Goal: Task Accomplishment & Management: Complete application form

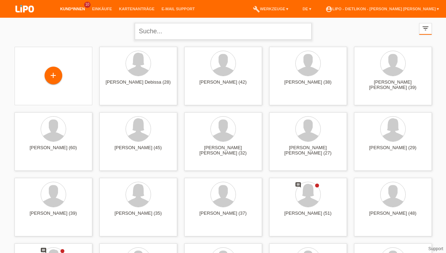
click at [162, 28] on input "text" at bounding box center [223, 31] width 177 height 17
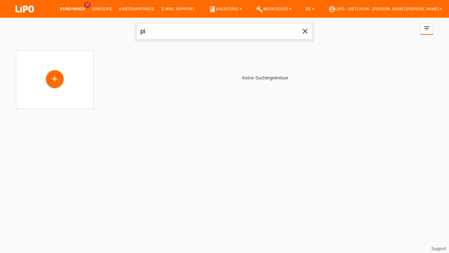
type input "p"
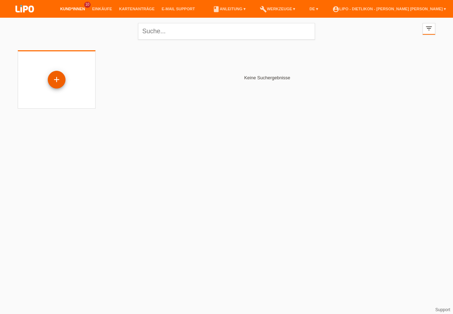
click at [53, 79] on div "+" at bounding box center [56, 80] width 17 height 12
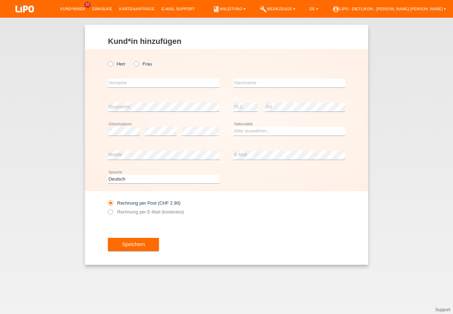
click at [119, 62] on label "Herr" at bounding box center [117, 63] width 18 height 5
click at [113, 62] on input "Herr" at bounding box center [110, 63] width 5 height 5
radio input "true"
click at [125, 80] on input "text" at bounding box center [163, 83] width 111 height 9
type input "[PERSON_NAME]"
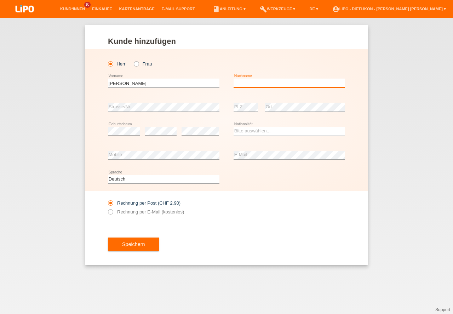
click at [261, 85] on input "text" at bounding box center [289, 83] width 111 height 9
type input "PICHIERRI"
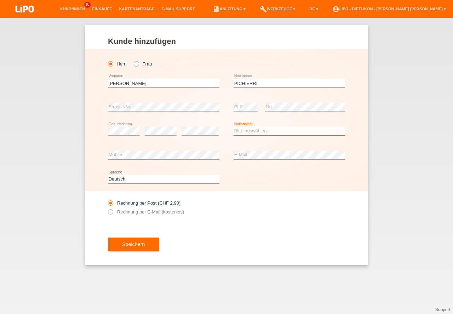
click at [263, 133] on select "Bitte auswählen... Schweiz Deutschland Liechtenstein Österreich ------------ Af…" at bounding box center [289, 131] width 111 height 8
select select "CH"
click at [0, 0] on option "Schweiz" at bounding box center [0, 0] width 0 height 0
click at [107, 208] on icon at bounding box center [107, 208] width 0 height 0
click at [110, 212] on input "Rechnung per E-Mail (kostenlos)" at bounding box center [110, 213] width 5 height 9
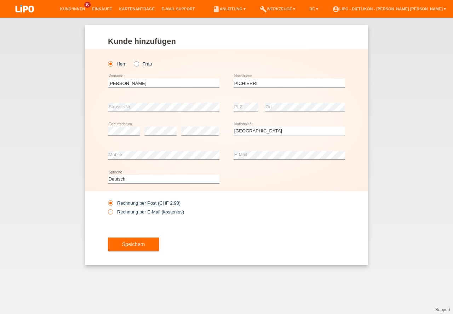
radio input "true"
click at [136, 247] on button "Speichern" at bounding box center [133, 243] width 51 height 13
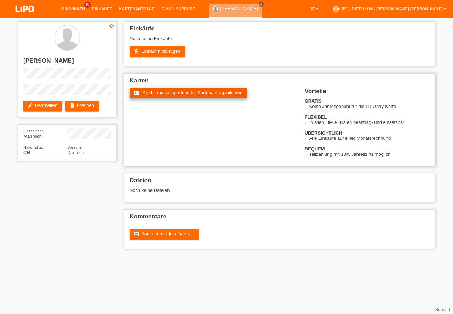
click at [171, 91] on span "Kreditfähigkeitsprüfung für Kartenantrag initiieren" at bounding box center [193, 92] width 100 height 5
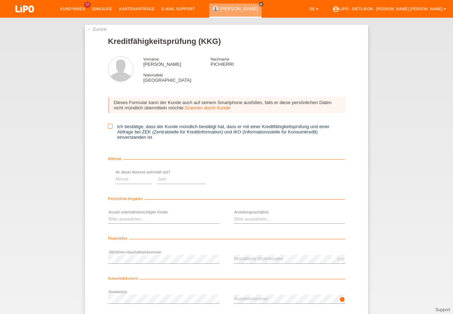
click at [108, 124] on icon at bounding box center [110, 126] width 5 height 5
click at [108, 124] on input "Ich bestätige, dass der Kunde mündlich bestätigt hat, dass er mit einer Kreditf…" at bounding box center [110, 126] width 5 height 5
checkbox input "true"
click at [250, 177] on select "Monat 01 02 03 04 05 06 07 08 09 10" at bounding box center [252, 179] width 37 height 8
select select "08"
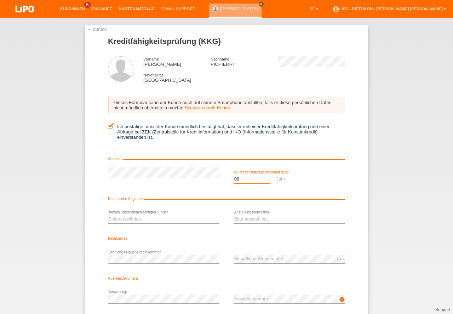
click at [0, 0] on option "08" at bounding box center [0, 0] width 0 height 0
click at [293, 180] on select "Jahr 2025 2024 2023 2022 2021 2020 2019 2018 2017 2016 2015 2014 2013 2012 2011…" at bounding box center [300, 179] width 49 height 8
select select "2020"
click at [0, 0] on option "2020" at bounding box center [0, 0] width 0 height 0
click at [167, 221] on select "Bitte auswählen... 0 1 2 3 4 5 6 7 8 9" at bounding box center [163, 219] width 111 height 8
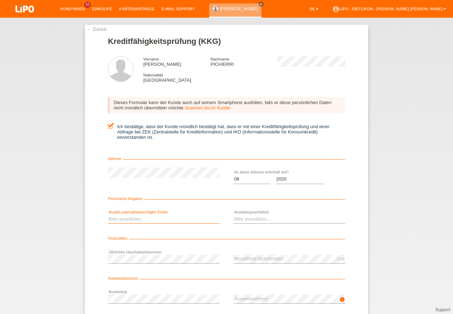
select select "2"
click at [0, 0] on option "2" at bounding box center [0, 0] width 0 height 0
click at [259, 218] on select "Bitte auswählen... Unbefristet Befristet Lehrling/Student Pensioniert Nicht arb…" at bounding box center [289, 219] width 111 height 8
select select "UNLIMITED"
click at [0, 0] on option "Unbefristet" at bounding box center [0, 0] width 0 height 0
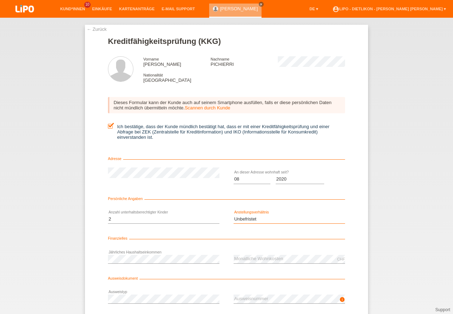
scroll to position [47, 0]
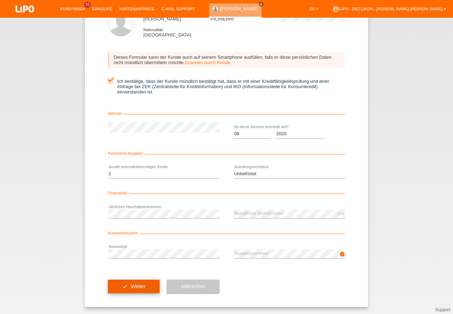
click at [147, 292] on button "check Weiter" at bounding box center [134, 286] width 52 height 13
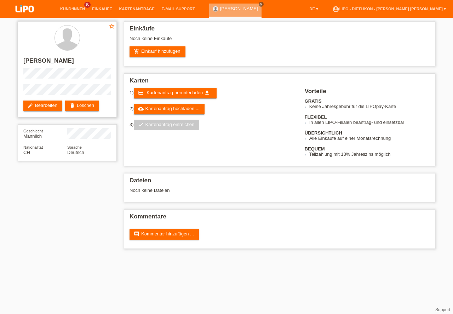
drag, startPoint x: 50, startPoint y: 60, endPoint x: 80, endPoint y: 62, distance: 29.8
click at [80, 62] on h2 "[PERSON_NAME]" at bounding box center [67, 62] width 88 height 11
click at [76, 61] on h2 "[PERSON_NAME]" at bounding box center [67, 62] width 88 height 11
click at [31, 61] on h2 "[PERSON_NAME]" at bounding box center [67, 62] width 88 height 11
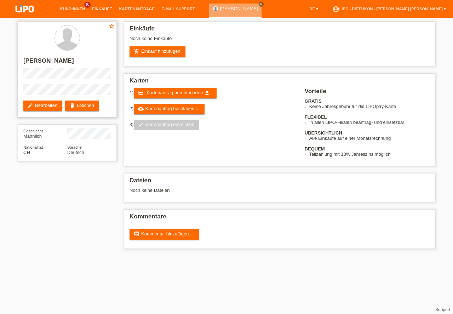
click at [31, 61] on h2 "[PERSON_NAME]" at bounding box center [67, 62] width 88 height 11
click at [158, 48] on link "add_shopping_cart Einkauf hinzufügen" at bounding box center [157, 51] width 56 height 11
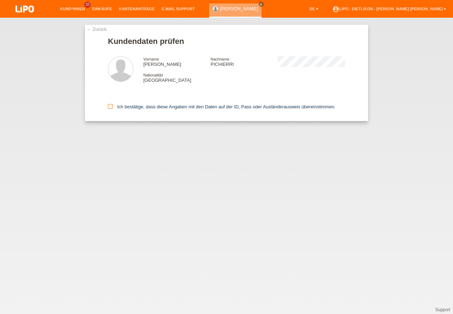
click at [111, 107] on icon at bounding box center [110, 106] width 5 height 5
click at [111, 107] on input "Ich bestätige, dass diese Angaben mit den Daten auf der ID, Pass oder Ausländer…" at bounding box center [110, 106] width 5 height 5
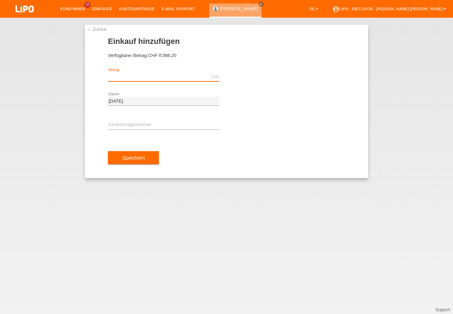
click at [166, 78] on input "text" at bounding box center [163, 77] width 111 height 9
click at [162, 53] on span "CHF 6'398.20" at bounding box center [162, 55] width 28 height 5
click at [162, 54] on span "CHF 6'398.20" at bounding box center [162, 55] width 28 height 5
click at [171, 58] on span "CHF 6'398.20" at bounding box center [162, 55] width 28 height 5
click at [168, 57] on span "CHF 6'398.20" at bounding box center [162, 55] width 28 height 5
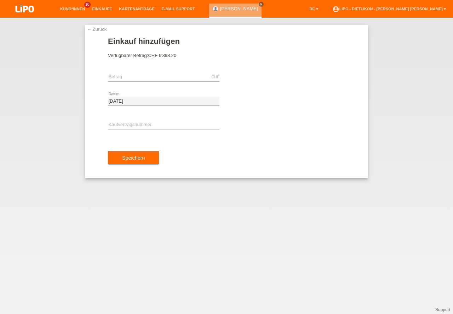
click at [168, 57] on span "CHF 6'398.20" at bounding box center [162, 55] width 28 height 5
click at [165, 57] on span "CHF 6'398.20" at bounding box center [162, 55] width 28 height 5
click at [128, 76] on input "text" at bounding box center [163, 77] width 111 height 9
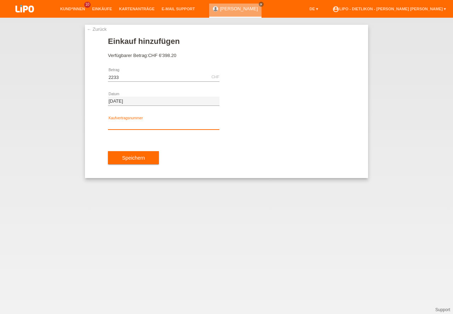
click at [120, 123] on input "text" at bounding box center [163, 125] width 111 height 9
type input "2233.00"
type input "XN3S4Y"
click at [124, 156] on button "Speichern" at bounding box center [133, 157] width 51 height 13
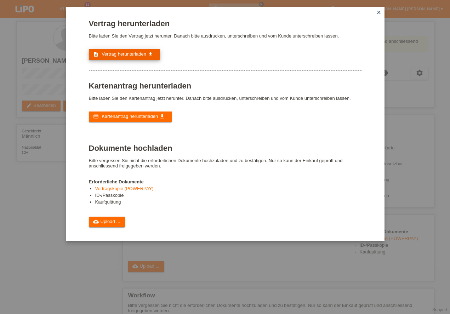
click at [134, 53] on span "Vertrag herunterladen" at bounding box center [124, 53] width 45 height 5
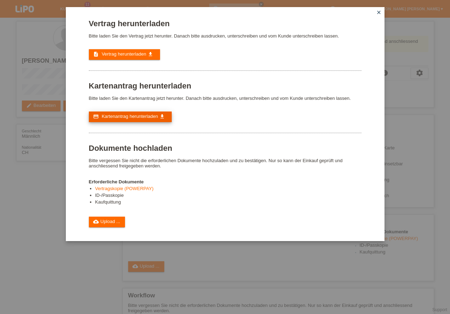
click at [131, 117] on span "Kartenantrag herunterladen" at bounding box center [130, 116] width 56 height 5
click at [378, 12] on icon "close" at bounding box center [379, 13] width 6 height 6
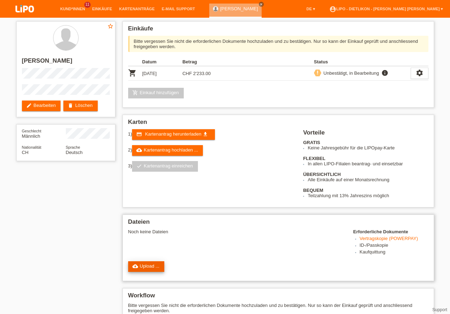
click at [150, 265] on link "cloud_upload Upload ..." at bounding box center [146, 266] width 36 height 11
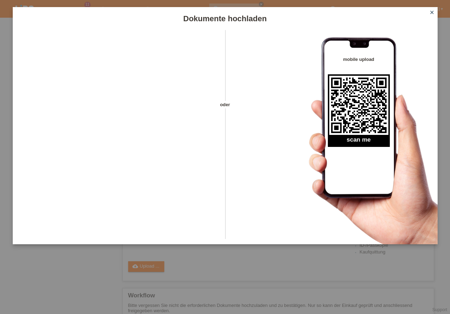
click at [431, 11] on icon "close" at bounding box center [432, 13] width 6 height 6
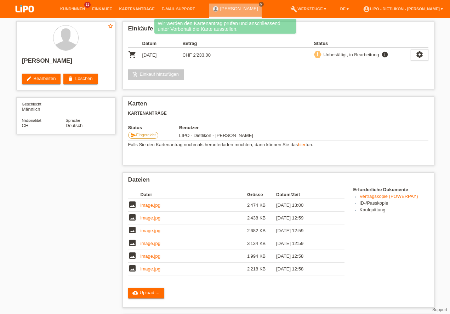
scroll to position [144, 0]
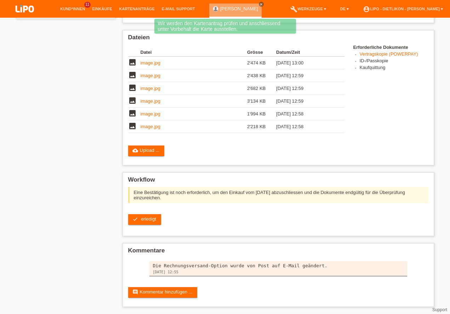
click at [143, 240] on div "Einkäufe Datum Betrag Status shopping_cart 14.10.2025 CHF 2'233.00 info" at bounding box center [278, 94] width 318 height 438
click at [139, 217] on link "check erledigt" at bounding box center [144, 219] width 33 height 11
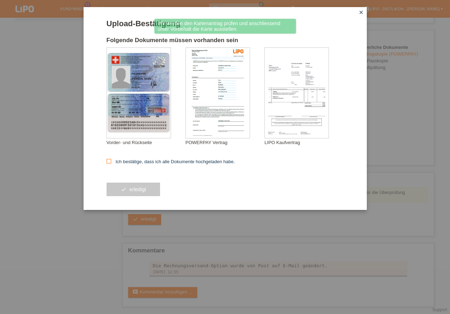
click at [111, 162] on input "Ich bestätige, dass ich alle Dokumente hochgeladen habe." at bounding box center [108, 161] width 5 height 5
checkbox input "true"
click at [136, 193] on button "check erledigt" at bounding box center [133, 189] width 54 height 13
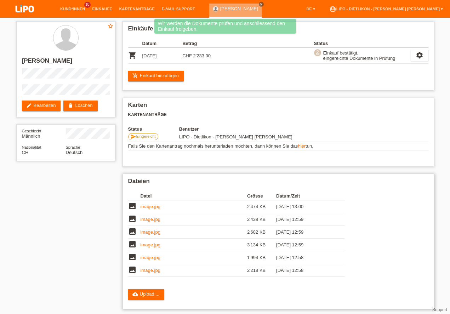
scroll to position [74, 0]
